Goal: Task Accomplishment & Management: Use online tool/utility

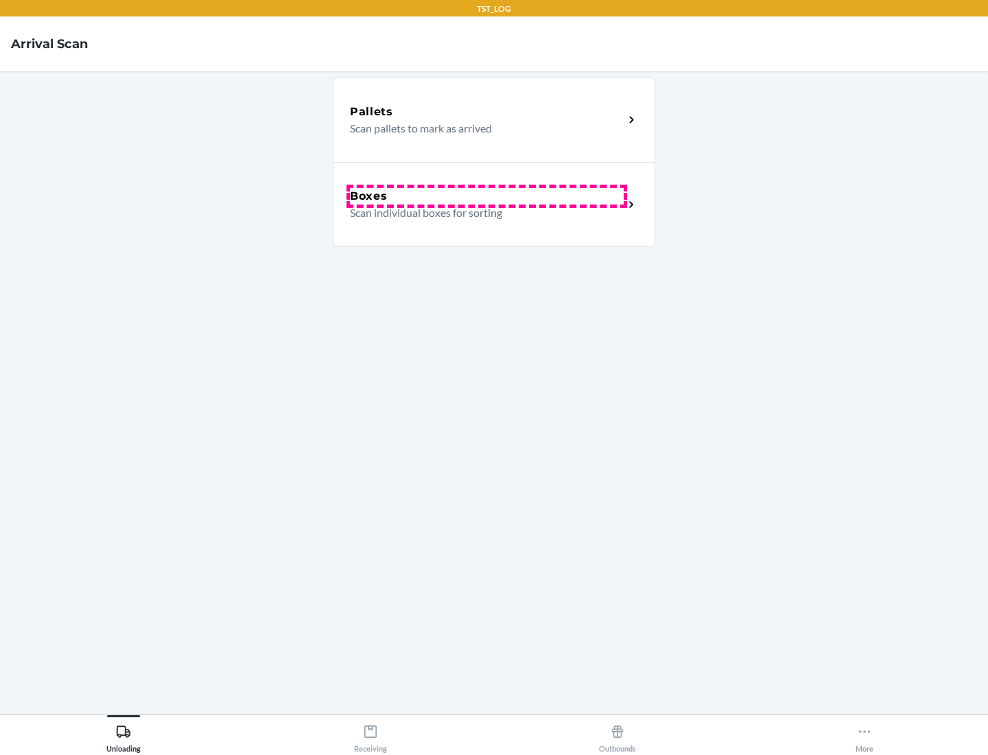
click at [486, 196] on div "Boxes" at bounding box center [487, 196] width 274 height 16
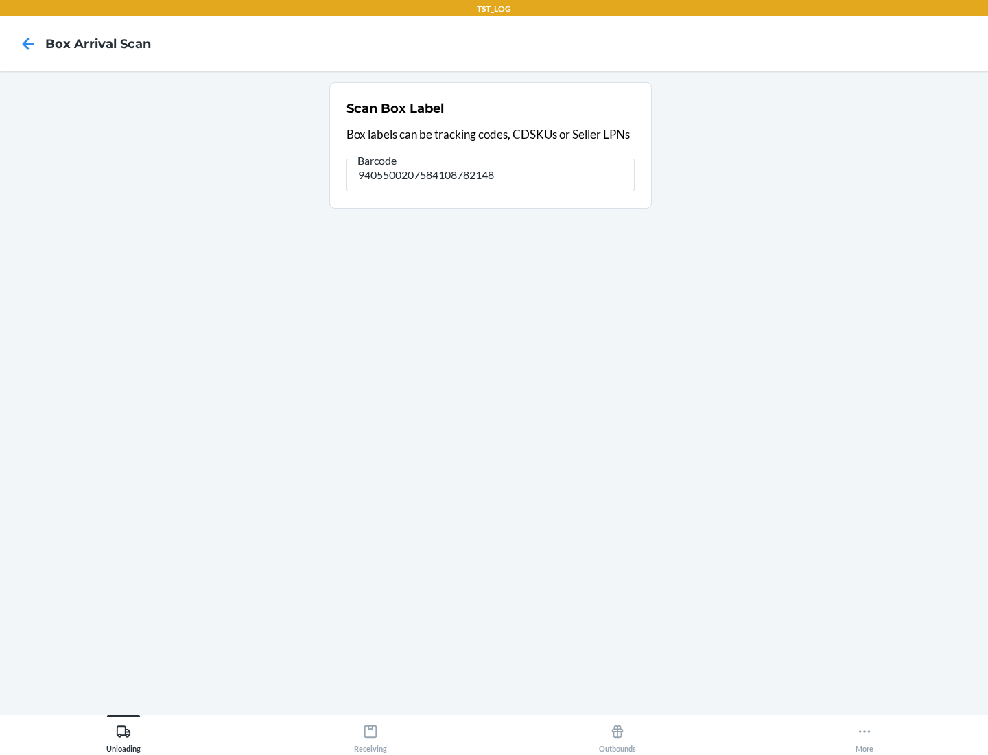
type input "9405500207584108782148"
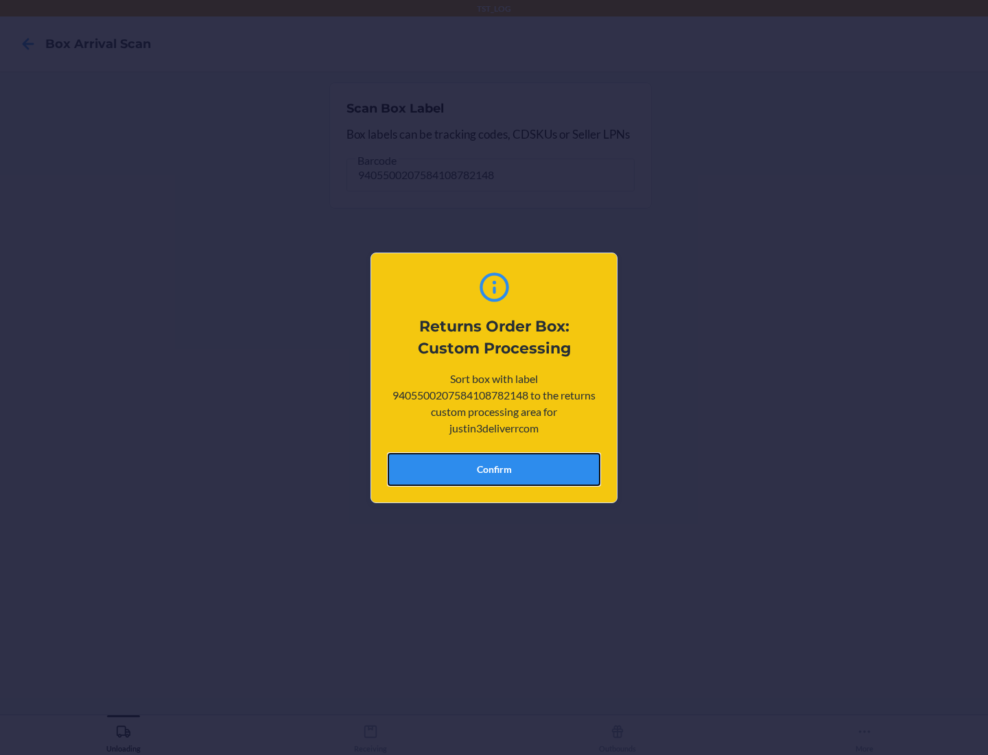
click at [494, 469] on button "Confirm" at bounding box center [494, 469] width 213 height 33
